Goal: Navigation & Orientation: Find specific page/section

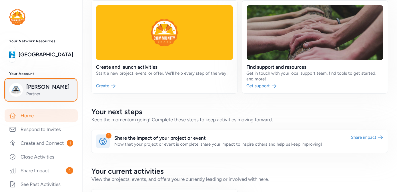
click at [39, 97] on button "[PERSON_NAME] Partner" at bounding box center [40, 89] width 71 height 21
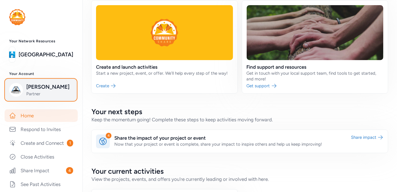
click at [42, 93] on span "Partner" at bounding box center [49, 94] width 46 height 6
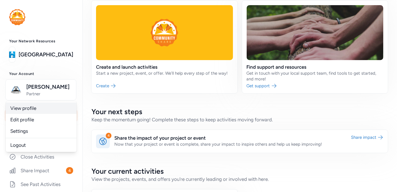
click at [32, 110] on link "View profile" at bounding box center [41, 107] width 71 height 11
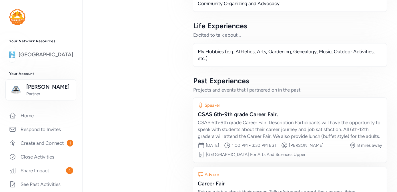
click at [39, 57] on link "[GEOGRAPHIC_DATA]" at bounding box center [46, 55] width 55 height 8
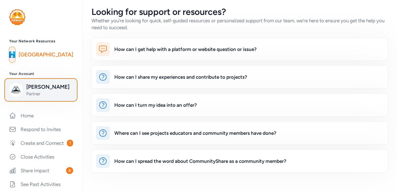
click at [31, 86] on span "[PERSON_NAME]" at bounding box center [49, 87] width 46 height 8
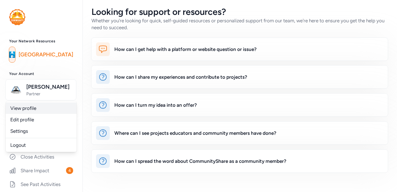
click at [36, 108] on link "View profile" at bounding box center [41, 107] width 71 height 11
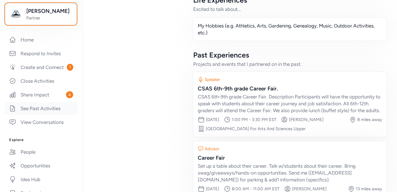
scroll to position [78, 0]
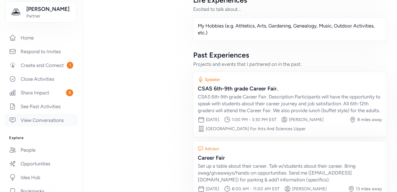
click at [41, 125] on link "View Conversations" at bounding box center [41, 120] width 73 height 13
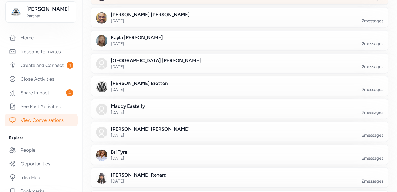
scroll to position [1406, 0]
